Goal: Information Seeking & Learning: Learn about a topic

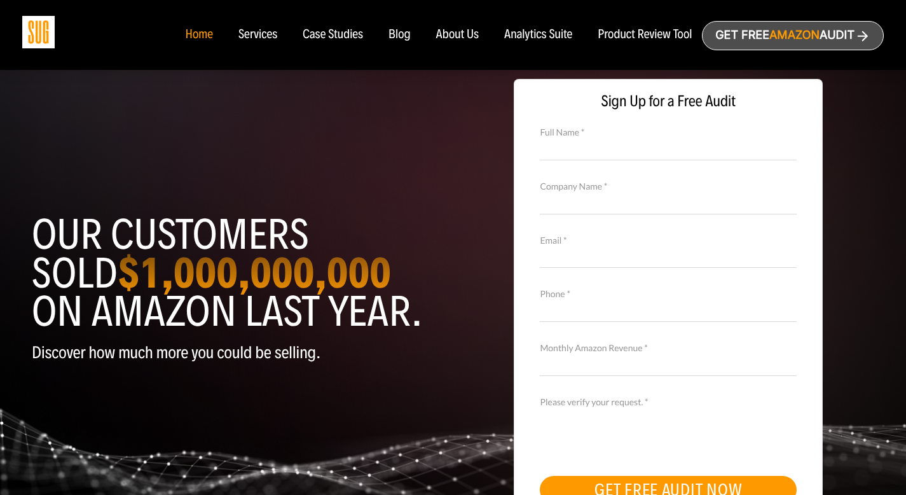
click at [402, 33] on div "Blog" at bounding box center [399, 35] width 22 height 14
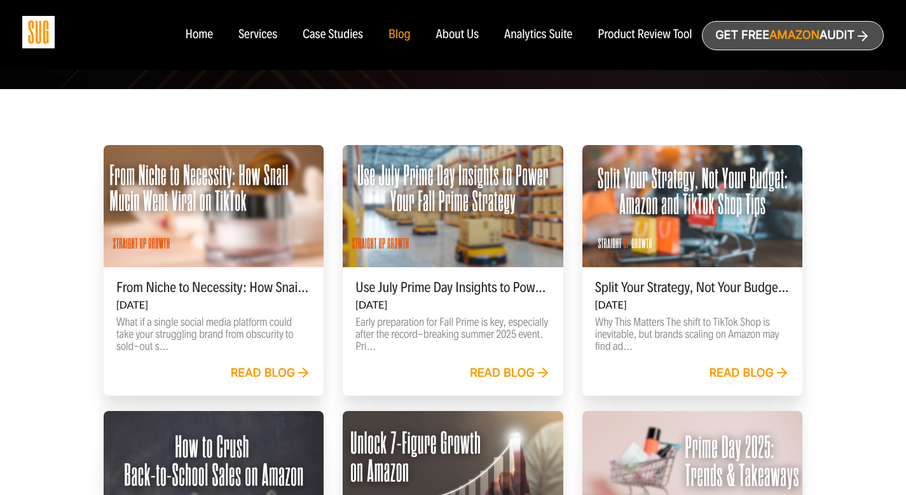
scroll to position [387, 0]
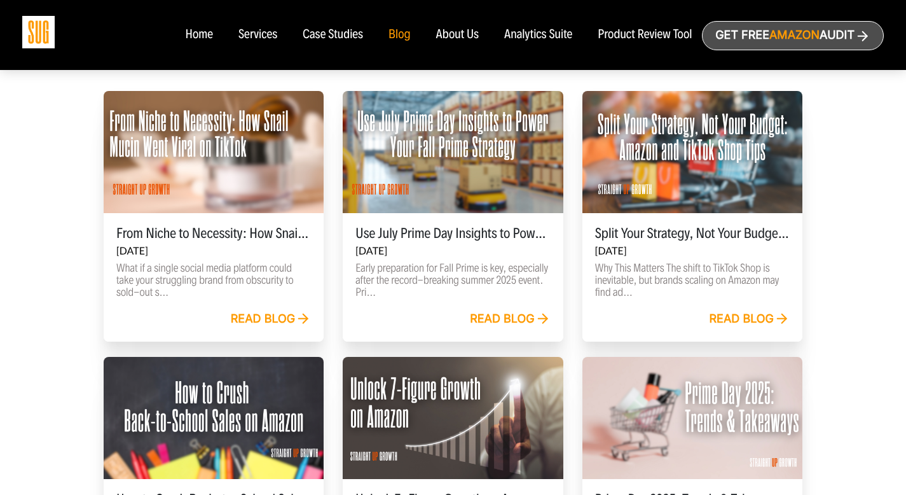
click at [289, 323] on link "Read blog" at bounding box center [271, 319] width 81 height 14
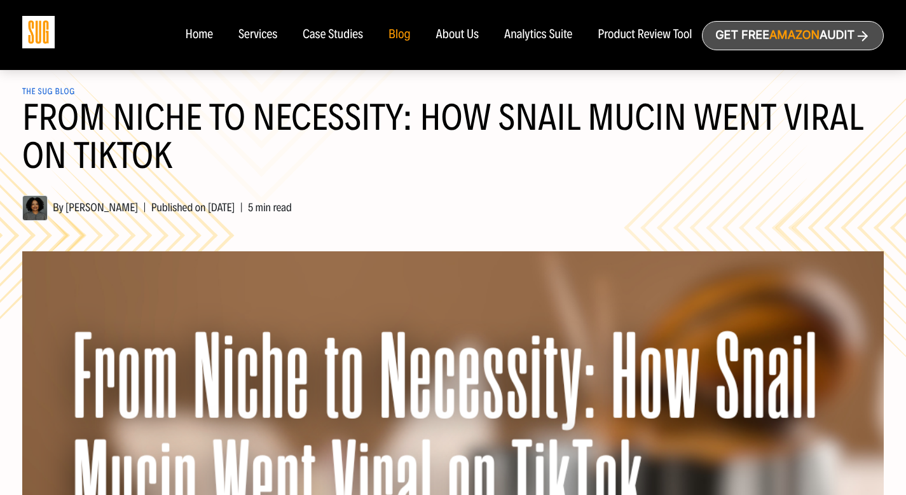
click at [195, 39] on div "Home" at bounding box center [198, 35] width 27 height 14
